Goal: Find contact information

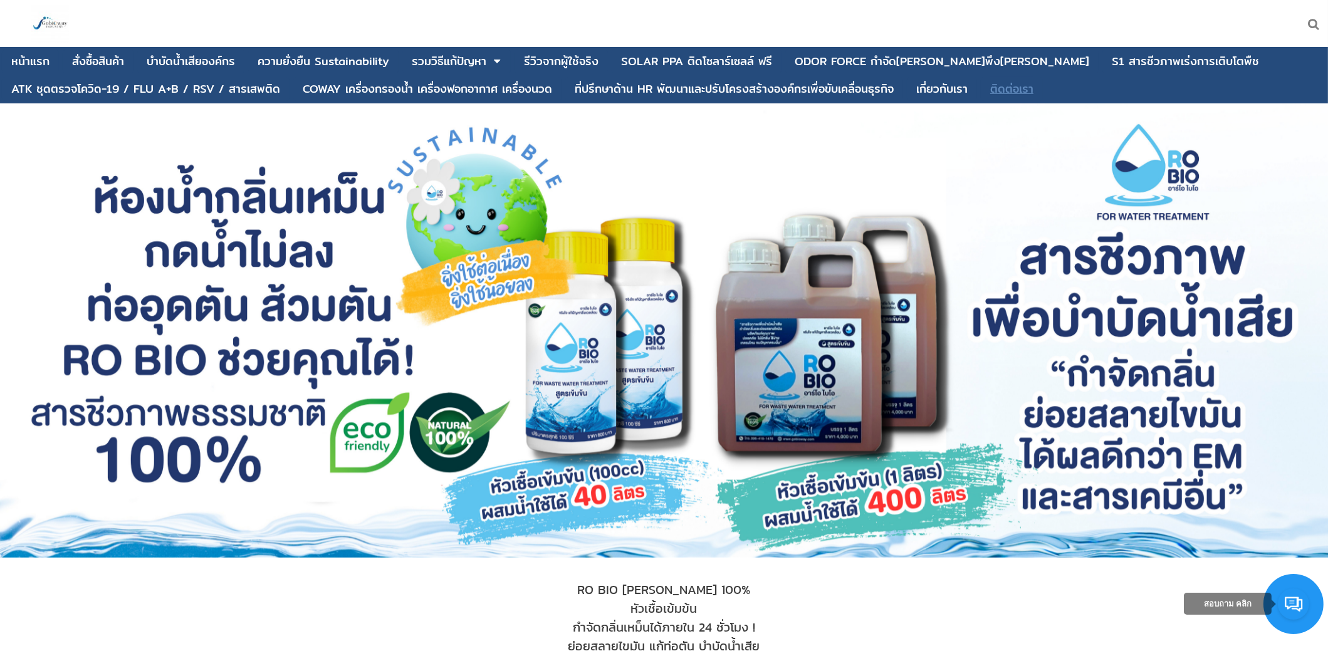
click at [1008, 87] on div "ติดต่อเรา" at bounding box center [1011, 88] width 43 height 11
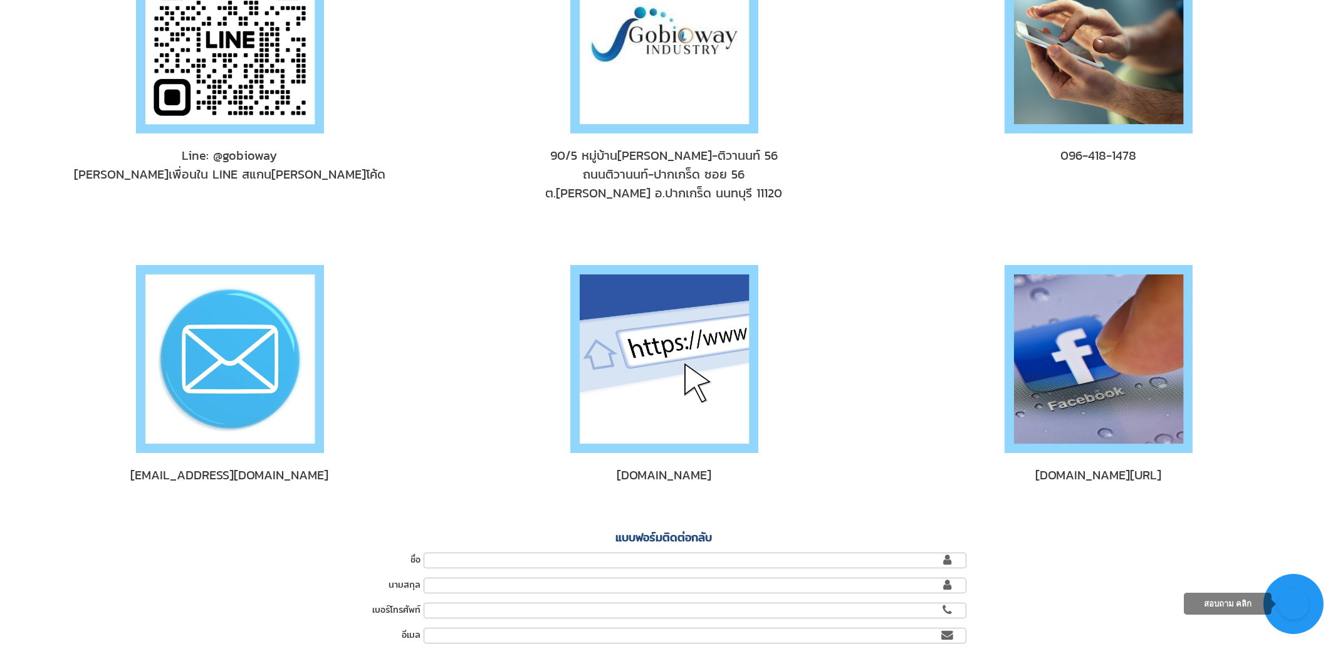
scroll to position [188, 0]
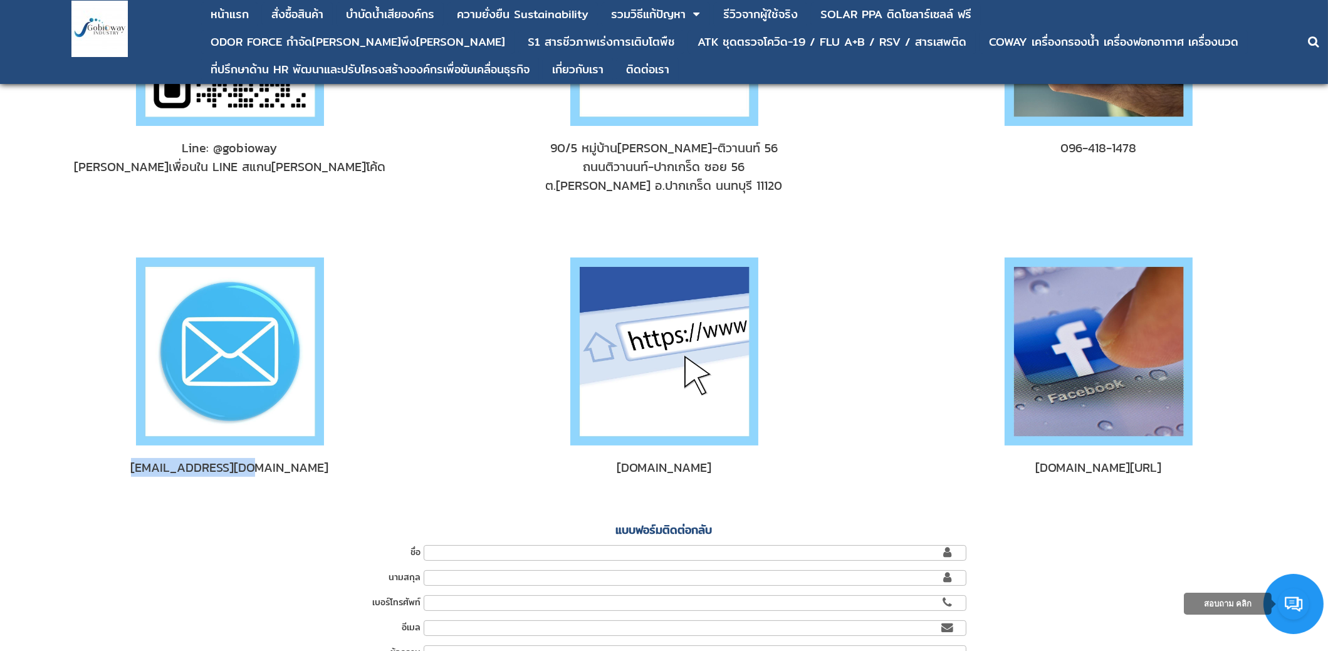
drag, startPoint x: 303, startPoint y: 461, endPoint x: 170, endPoint y: 461, distance: 132.2
click at [170, 461] on span "gobioway@gmail.com" at bounding box center [230, 467] width 378 height 19
copy span "gobioway@gmail.com"
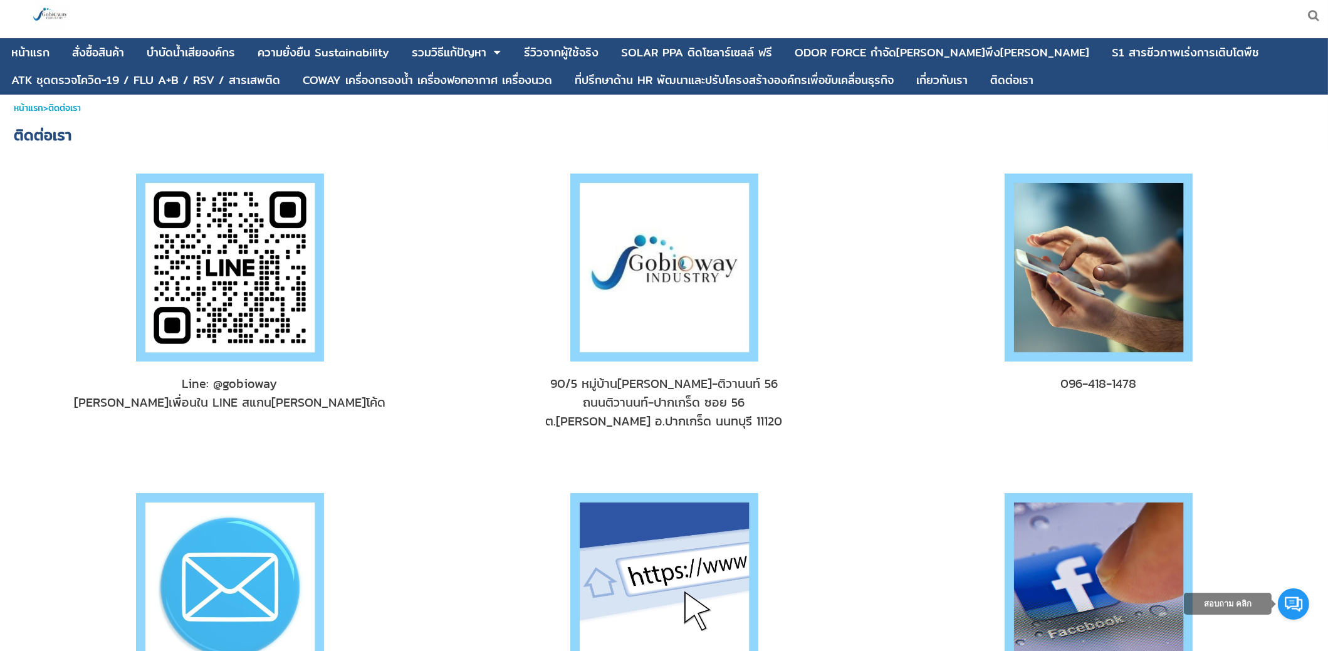
scroll to position [0, 0]
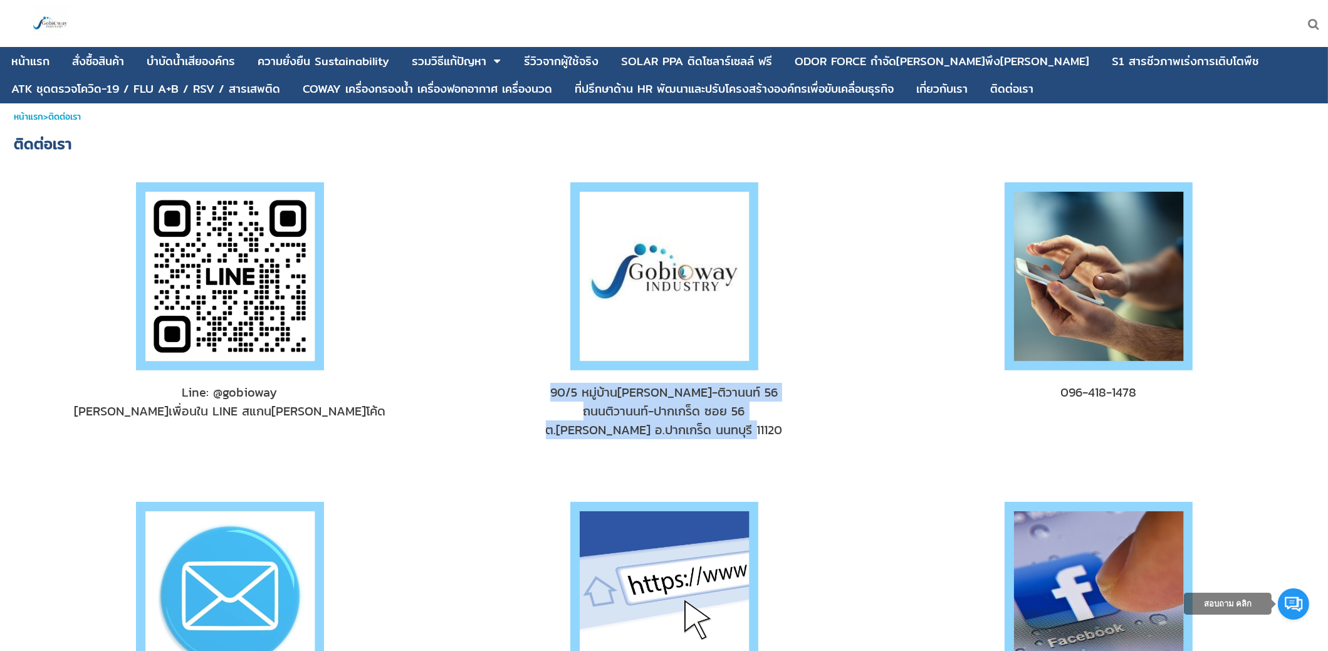
drag, startPoint x: 768, startPoint y: 430, endPoint x: 573, endPoint y: 394, distance: 198.8
click at [573, 394] on span "90/5 หมู่บ้านเปี่ยมสุข-ติวานนท์ 56 ถนนติวานนท์-ปากเกร็ด ซอย 56 ต.บ้านใหม่ อ.ปาก…" at bounding box center [664, 411] width 378 height 56
copy span "90/5 หมู่บ้านเปี่ยมสุข-ติวานนท์ 56 ถนนติวานนท์-ปากเกร็ด ซอย 56 ต.บ้านใหม่ อ.ปาก…"
click at [937, 93] on div "เกี่ยวกับเรา" at bounding box center [941, 88] width 51 height 11
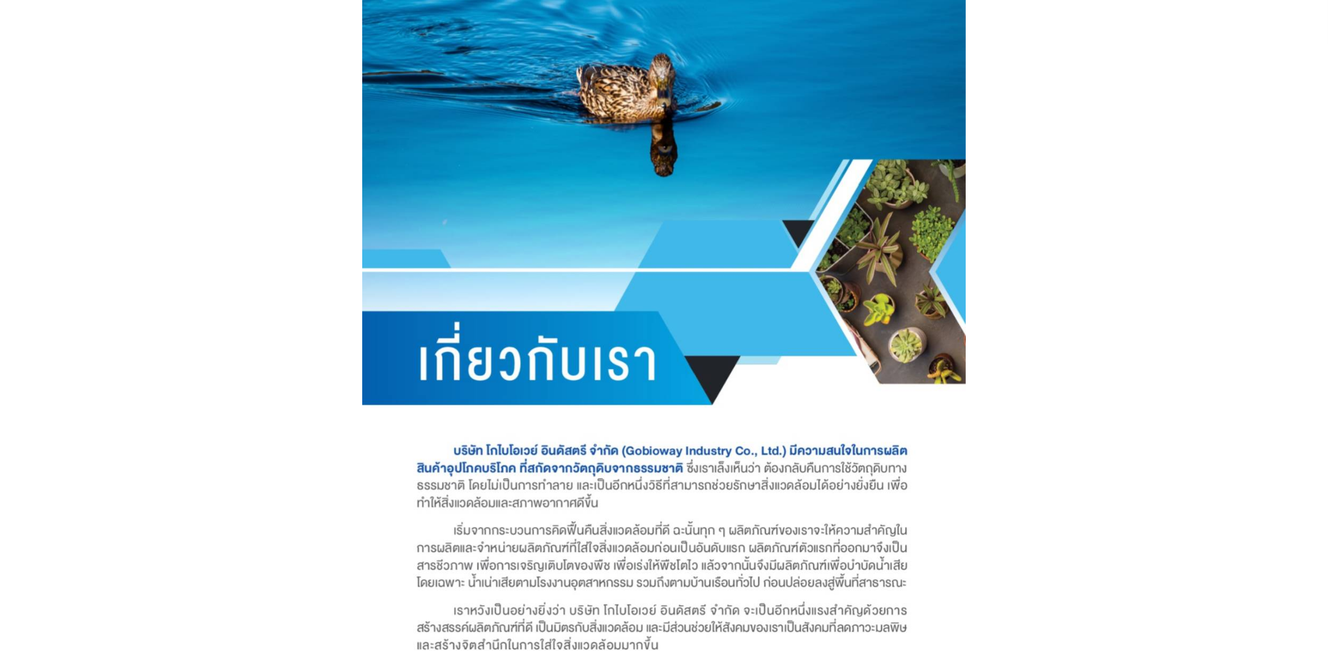
scroll to position [125, 0]
